Goal: Communication & Community: Answer question/provide support

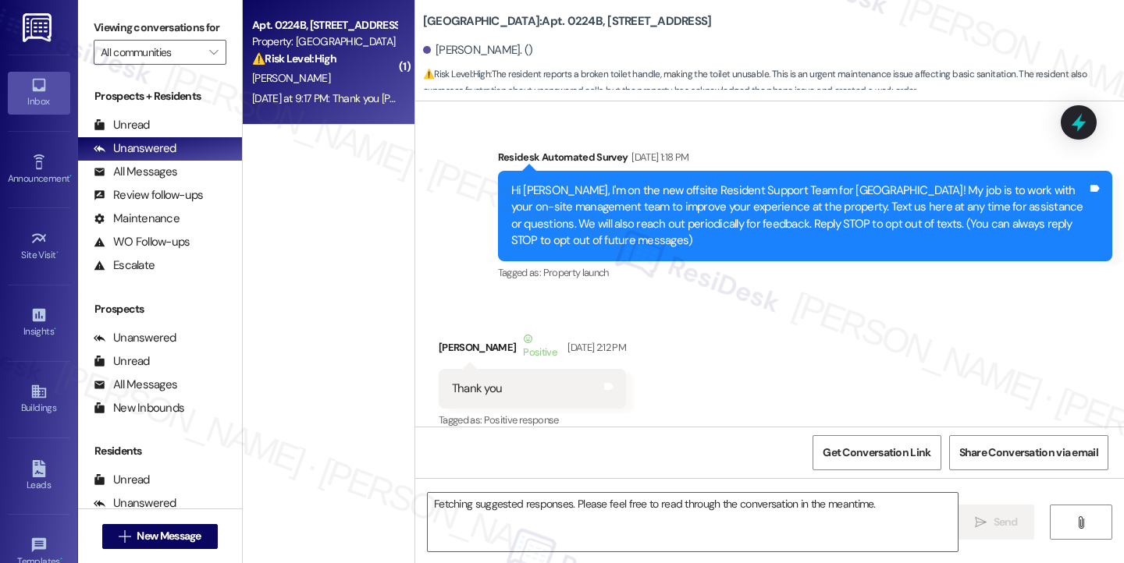
scroll to position [23441, 0]
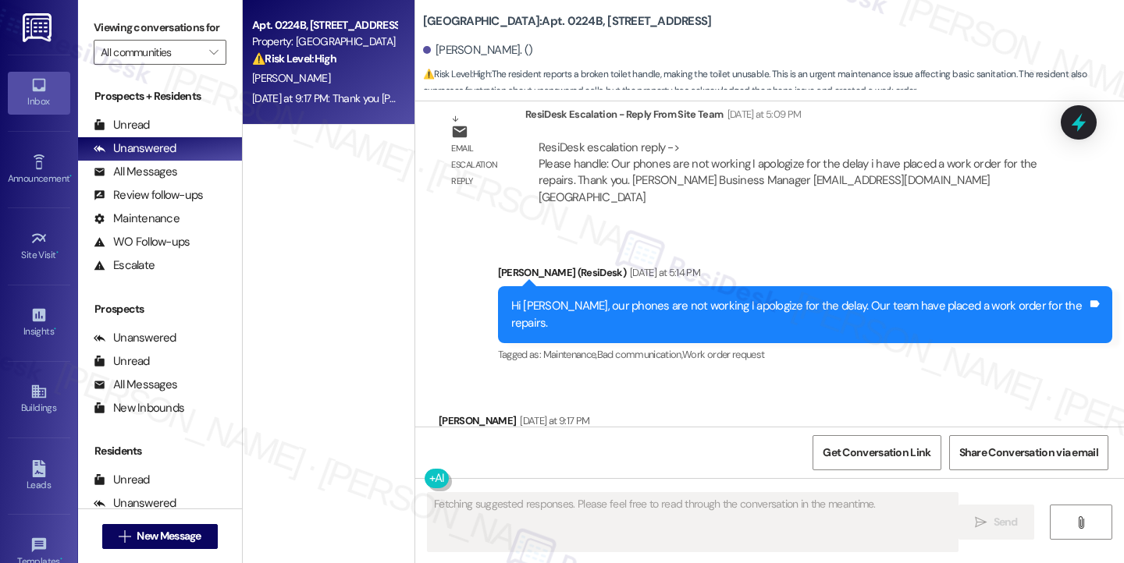
click at [625, 446] on div "Thank you [PERSON_NAME] for your immediate attention, it's greatly appreciated" at bounding box center [652, 454] width 400 height 16
click at [704, 298] on div "Hi [PERSON_NAME], our phones are not working I apologize for the delay. Our tea…" at bounding box center [799, 315] width 576 height 34
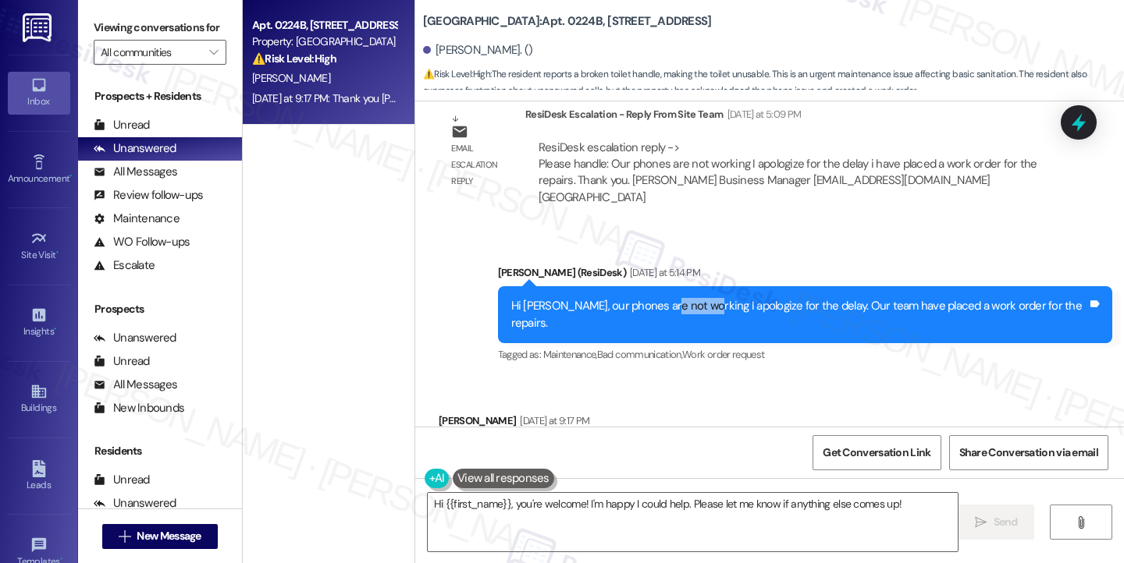
click at [704, 298] on div "Hi [PERSON_NAME], our phones are not working I apologize for the delay. Our tea…" at bounding box center [799, 315] width 576 height 34
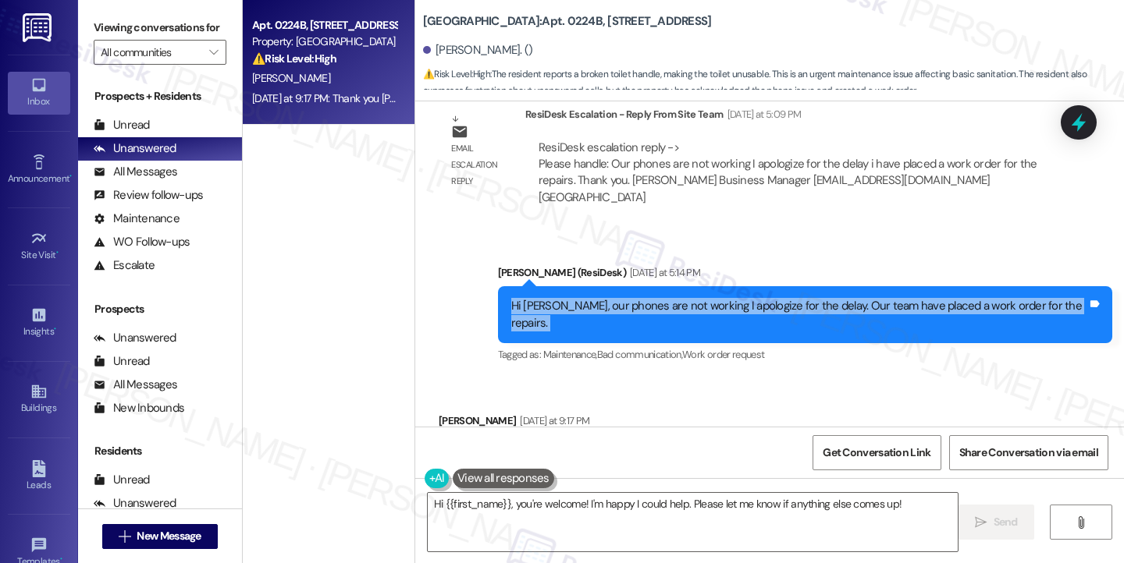
click at [704, 298] on div "Hi [PERSON_NAME], our phones are not working I apologize for the delay. Our tea…" at bounding box center [799, 315] width 576 height 34
click at [828, 286] on div "Hi [PERSON_NAME], our phones are not working I apologize for the delay. Our tea…" at bounding box center [805, 314] width 614 height 57
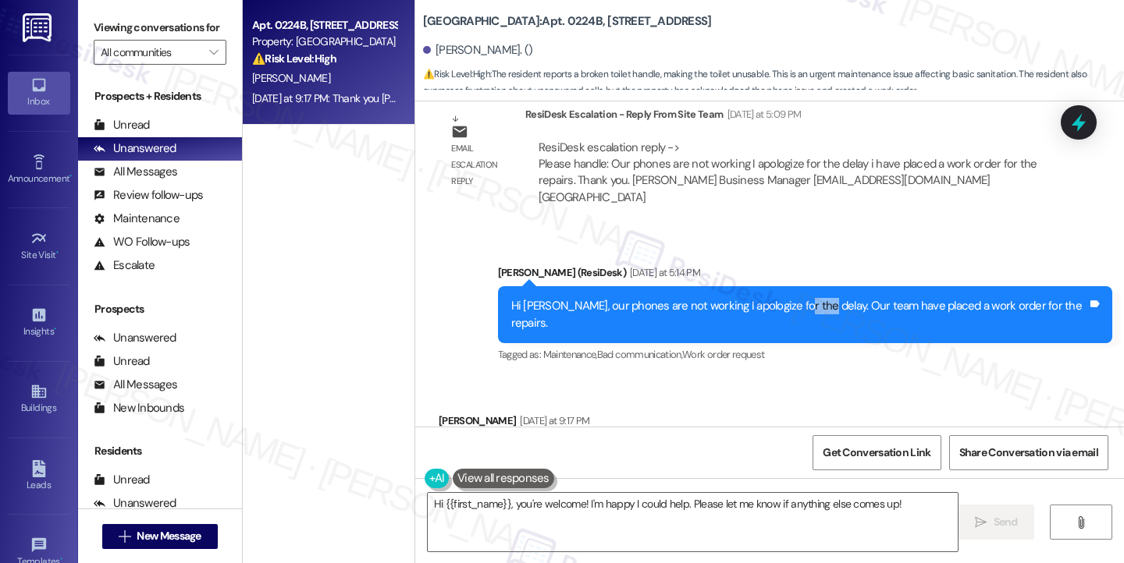
click at [828, 286] on div "Hi [PERSON_NAME], our phones are not working I apologize for the delay. Our tea…" at bounding box center [805, 314] width 614 height 57
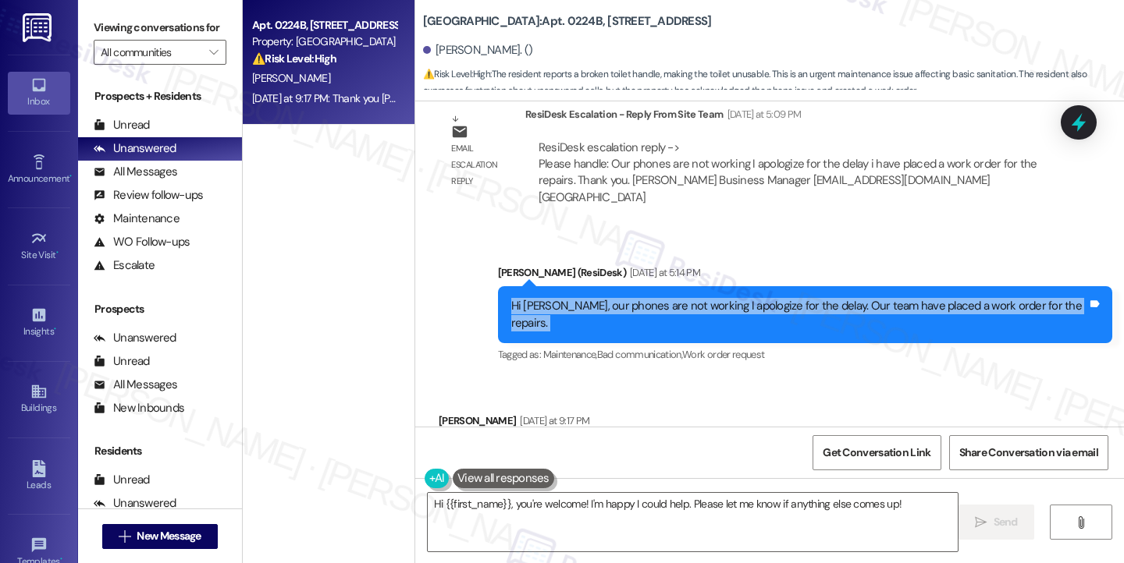
click at [828, 286] on div "Hi [PERSON_NAME], our phones are not working I apologize for the delay. Our tea…" at bounding box center [805, 314] width 614 height 57
click at [612, 512] on textarea "Hi {{first_name}}, you're welcome! I'm happy I could help. Please let me know i…" at bounding box center [693, 522] width 530 height 59
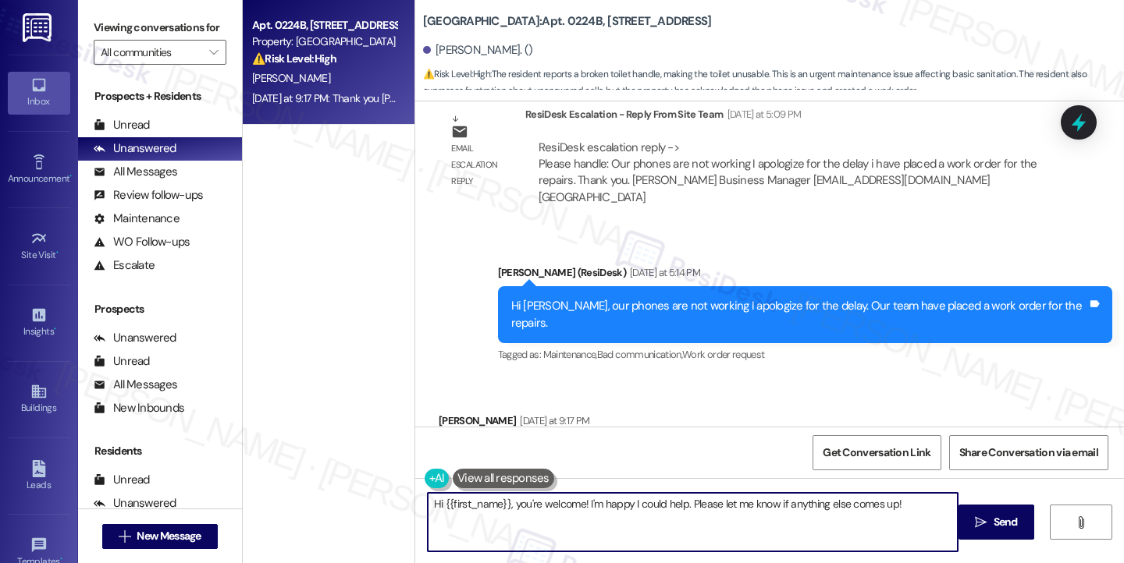
click at [612, 512] on textarea "Hi {{first_name}}, you're welcome! I'm happy I could help. Please let me know i…" at bounding box center [693, 522] width 530 height 59
drag, startPoint x: 755, startPoint y: 502, endPoint x: 637, endPoint y: 403, distance: 154.0
click at [637, 475] on div "Tagged as: Praise Click to highlight conversations about Praise" at bounding box center [658, 486] width 438 height 23
click at [837, 505] on textarea "You're very welcome, [PERSON_NAME]! If anything else pops up, please don't hesi…" at bounding box center [693, 522] width 530 height 59
type textarea "You're very welcome, [PERSON_NAME]! If anything else pops up, please don't hesi…"
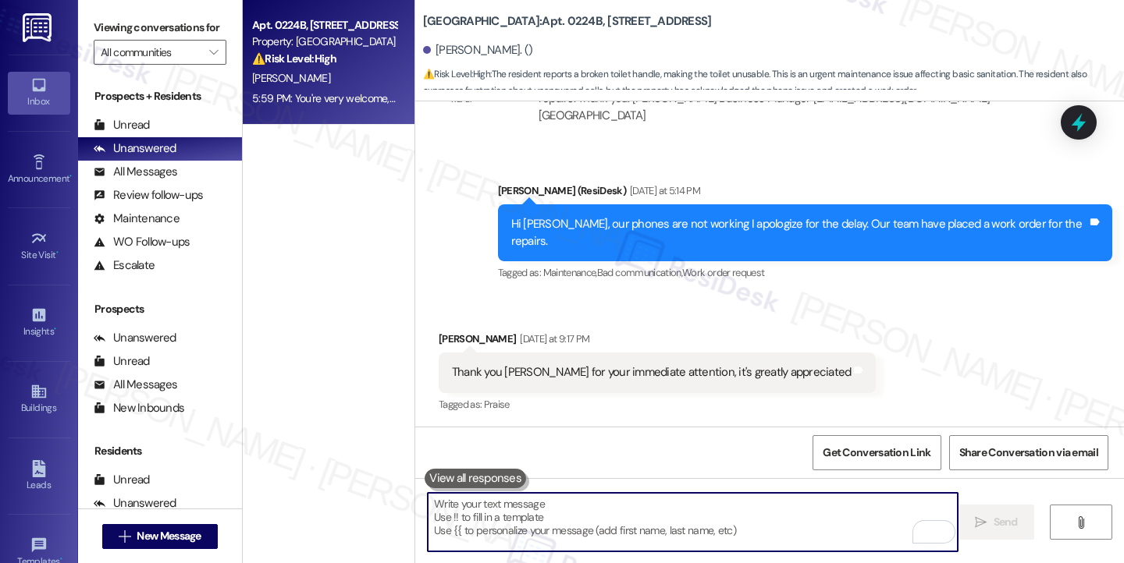
scroll to position [23550, 0]
